Goal: Task Accomplishment & Management: Manage account settings

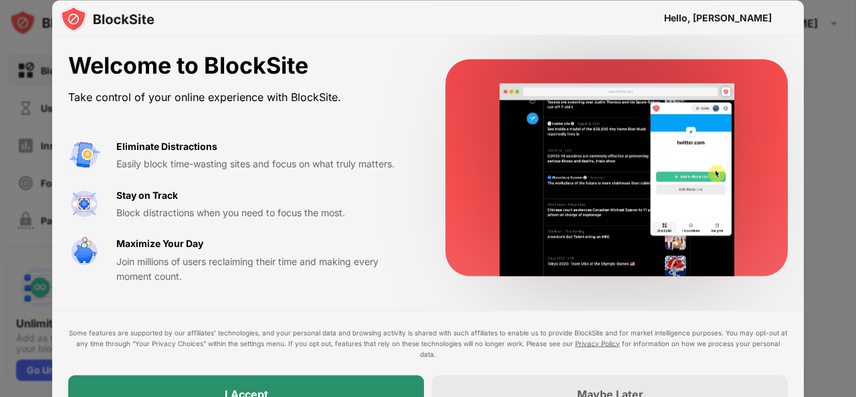
click at [273, 385] on div "I Accept" at bounding box center [246, 393] width 356 height 37
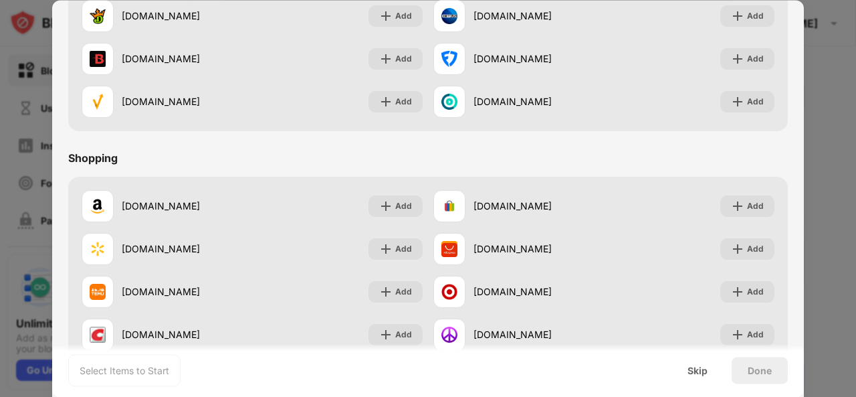
scroll to position [1402, 0]
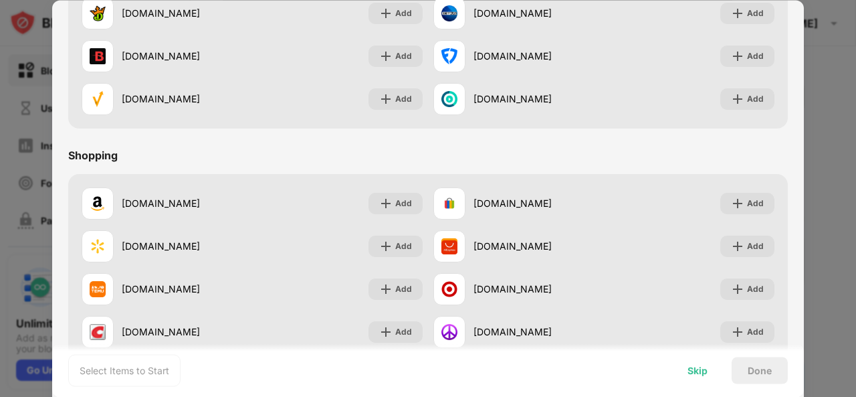
click at [694, 369] on div "Skip" at bounding box center [698, 370] width 20 height 11
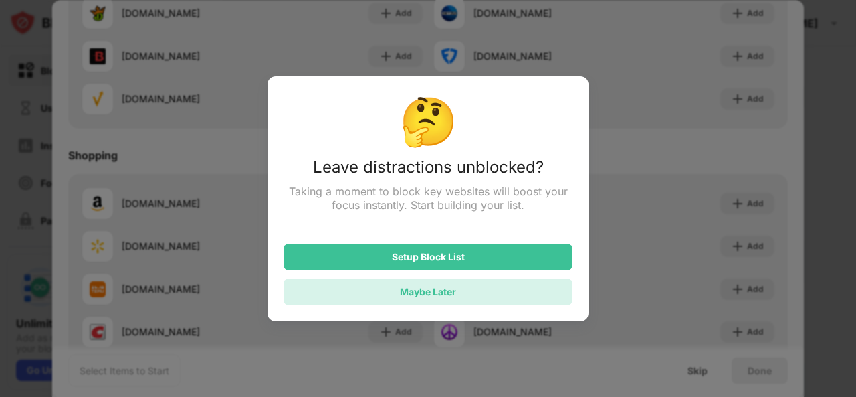
click at [423, 292] on div "Maybe Later" at bounding box center [428, 291] width 56 height 11
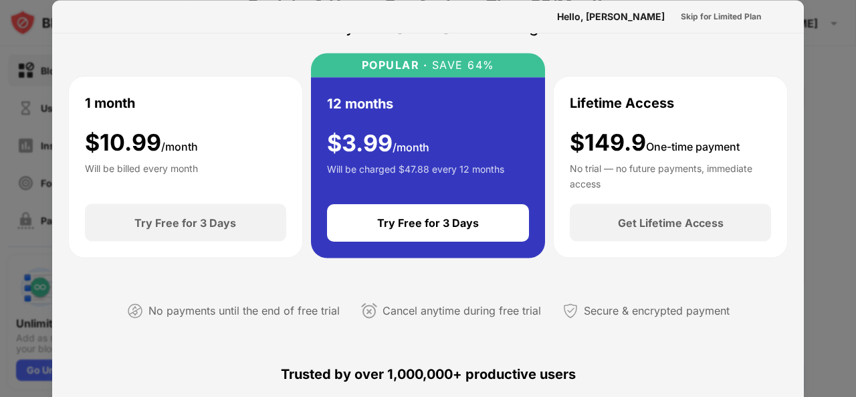
scroll to position [0, 0]
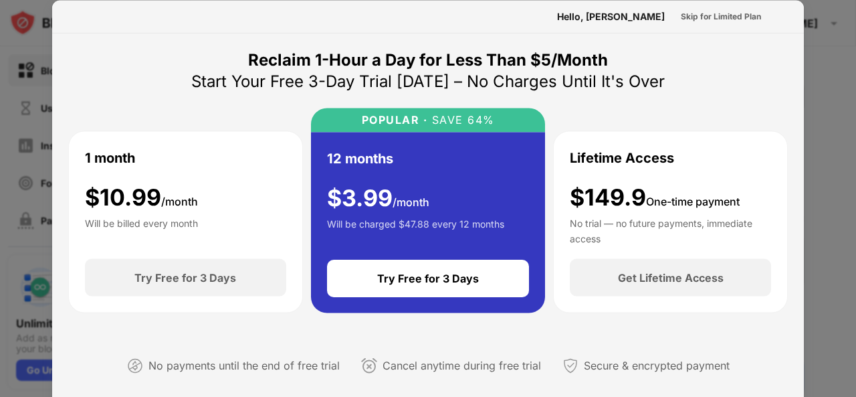
click at [628, 18] on div "Hello, [PERSON_NAME]" at bounding box center [611, 16] width 108 height 11
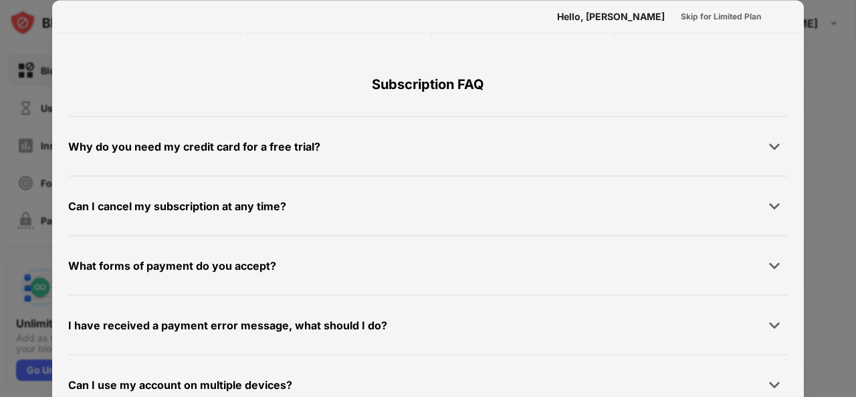
scroll to position [652, 0]
click at [768, 381] on img at bounding box center [774, 383] width 13 height 13
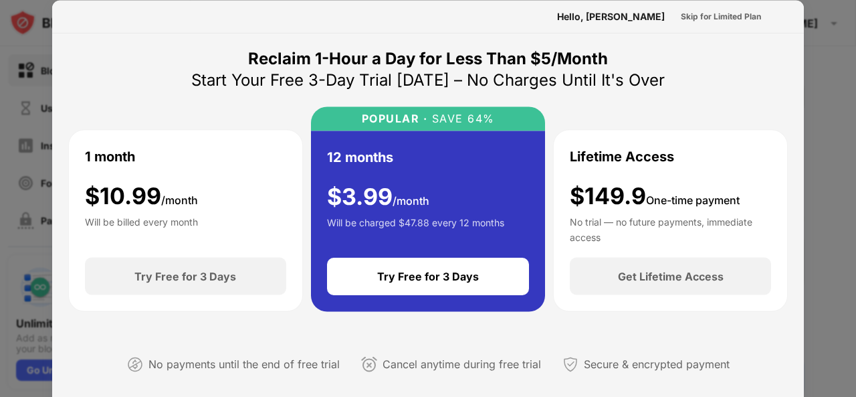
scroll to position [0, 0]
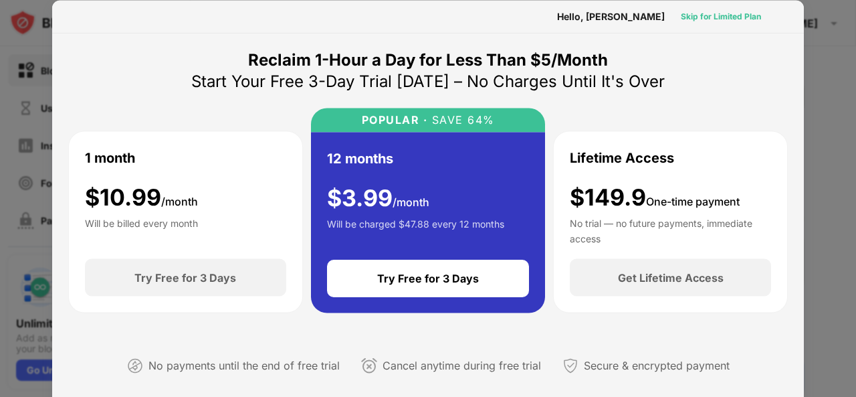
click at [709, 17] on div "Skip for Limited Plan" at bounding box center [721, 15] width 80 height 13
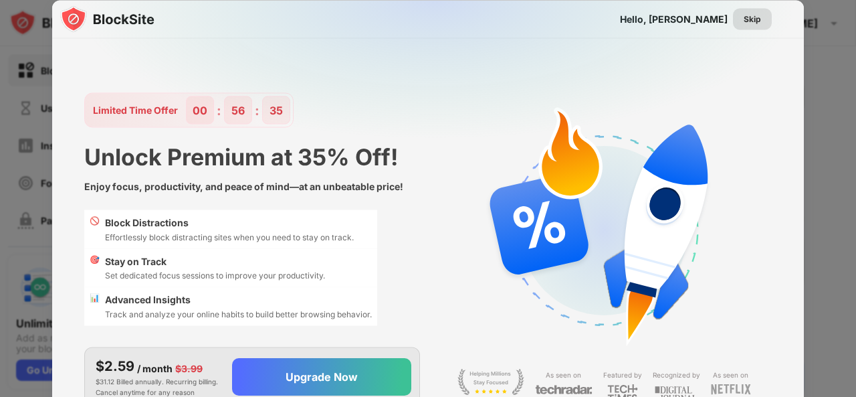
click at [757, 19] on div "Skip" at bounding box center [752, 18] width 17 height 13
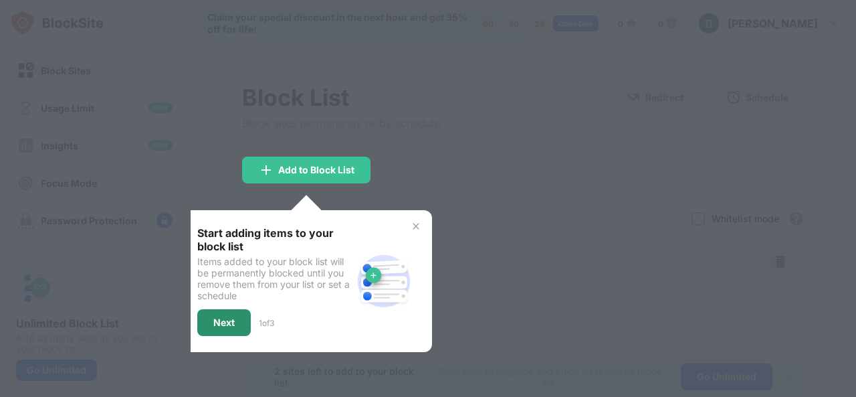
click at [231, 317] on div "Next" at bounding box center [223, 322] width 21 height 11
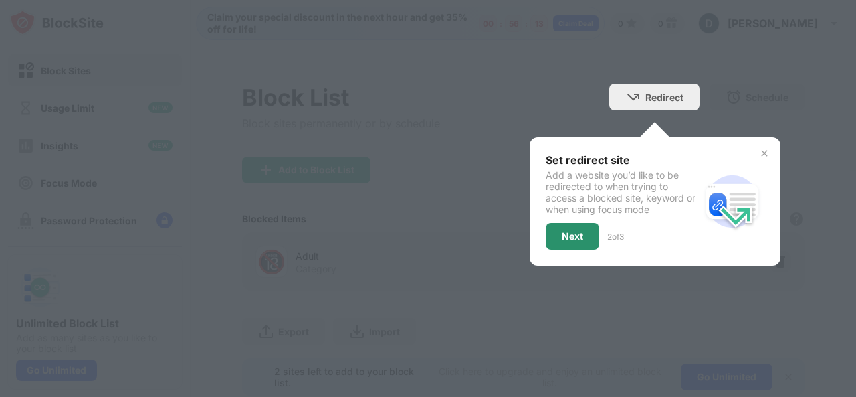
click at [563, 235] on div "Next" at bounding box center [572, 236] width 21 height 11
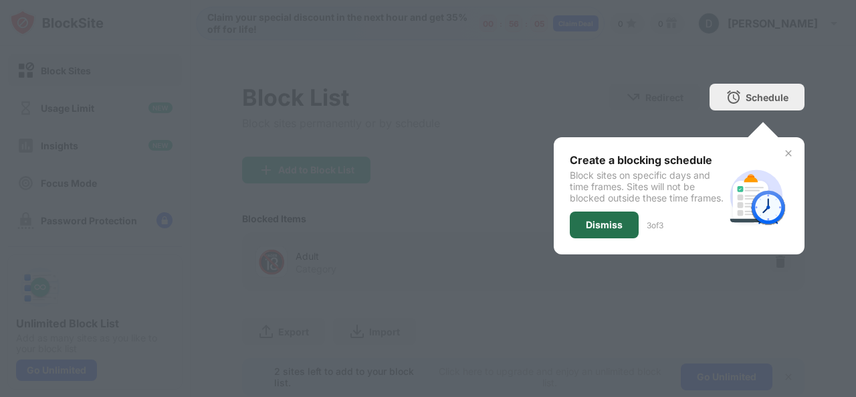
click at [611, 230] on div "Dismiss" at bounding box center [604, 224] width 37 height 11
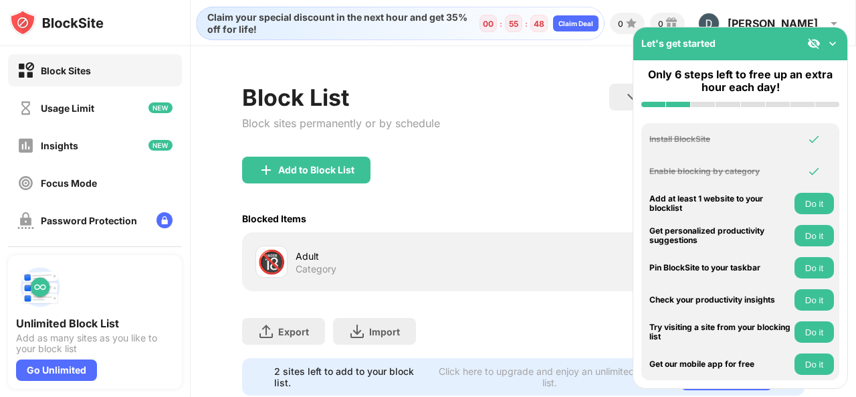
click at [829, 49] on img at bounding box center [832, 43] width 13 height 13
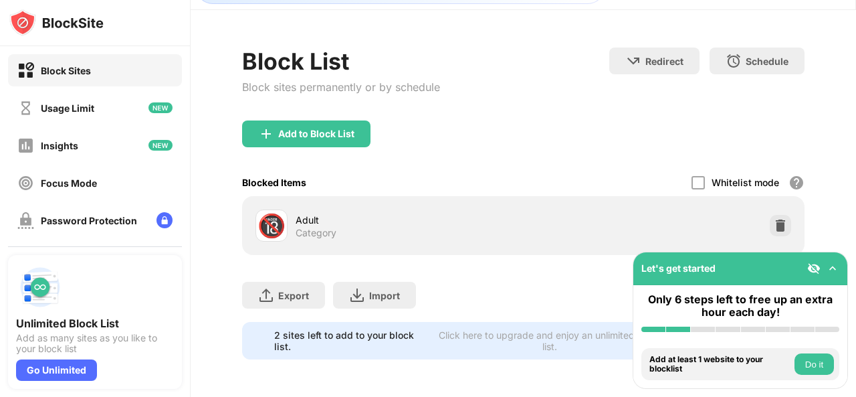
scroll to position [45, 0]
